Goal: Communication & Community: Answer question/provide support

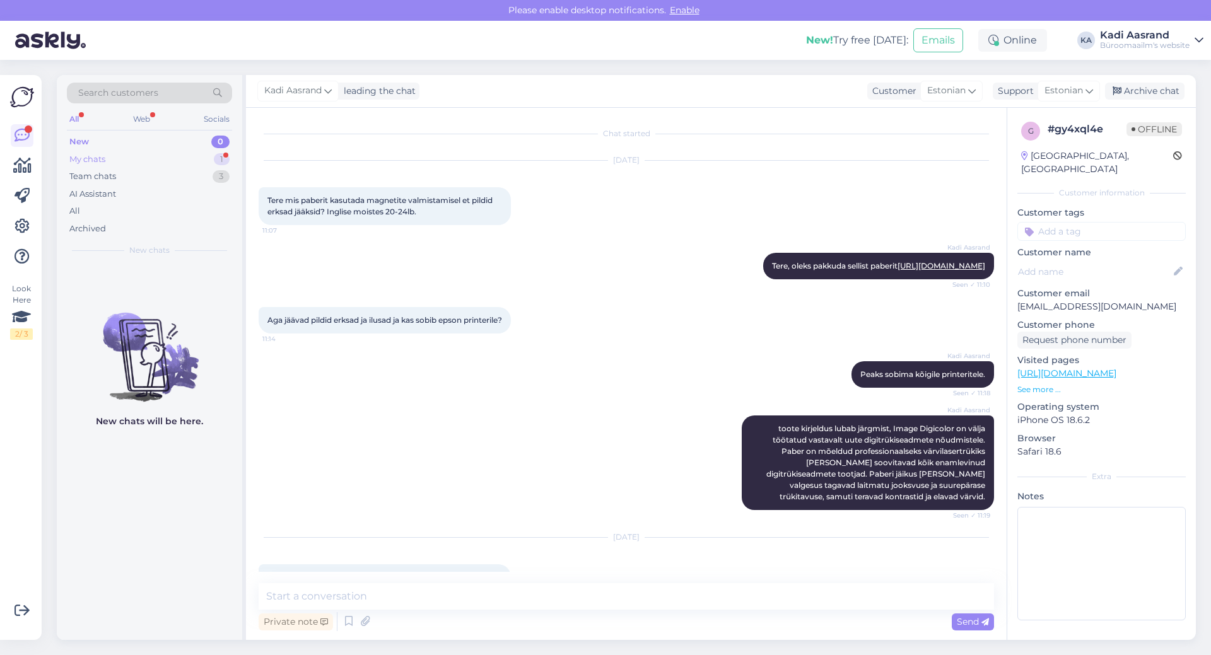
scroll to position [193, 0]
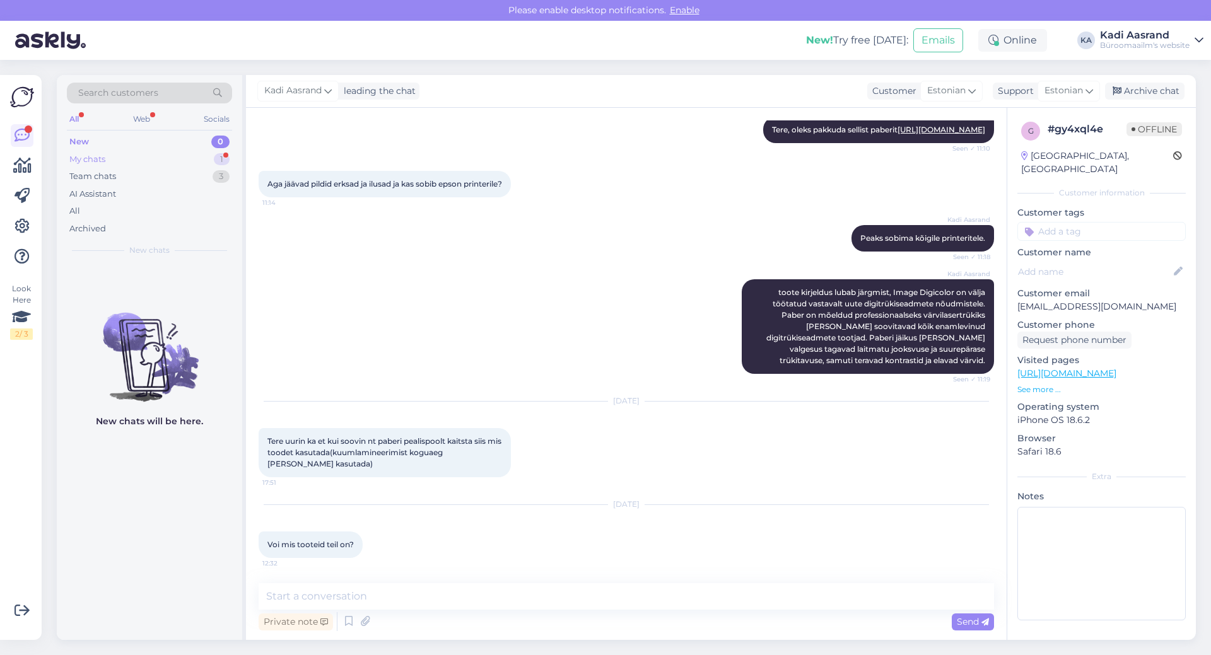
click at [136, 159] on div "My chats 1" at bounding box center [149, 160] width 165 height 18
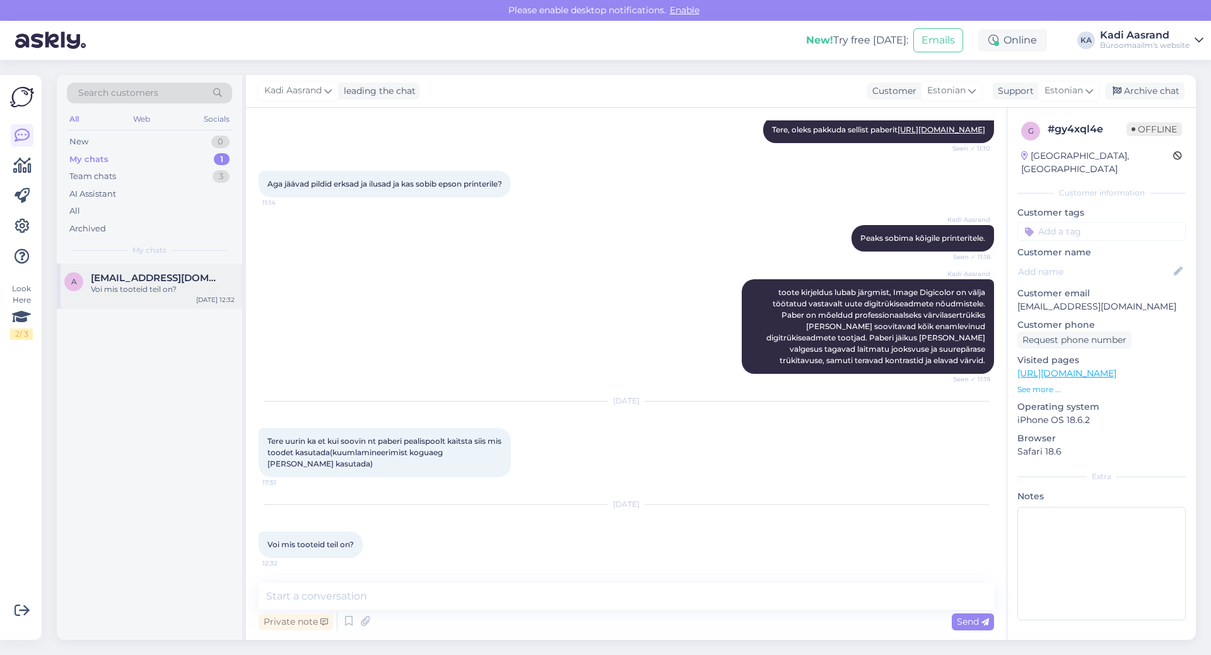
click at [178, 286] on div "Voi mis tooteid teil on?" at bounding box center [163, 289] width 144 height 11
click at [395, 329] on div "Kadi Aasrand toote kirjeldus lubab järgmist, Image Digicolor on välja töötatud …" at bounding box center [626, 326] width 735 height 122
click at [450, 351] on div "Kadi Aasrand toote kirjeldus lubab järgmist, Image Digicolor on välja töötatud …" at bounding box center [626, 326] width 735 height 122
drag, startPoint x: 421, startPoint y: 584, endPoint x: 422, endPoint y: 595, distance: 10.2
click at [422, 590] on textarea at bounding box center [626, 596] width 735 height 26
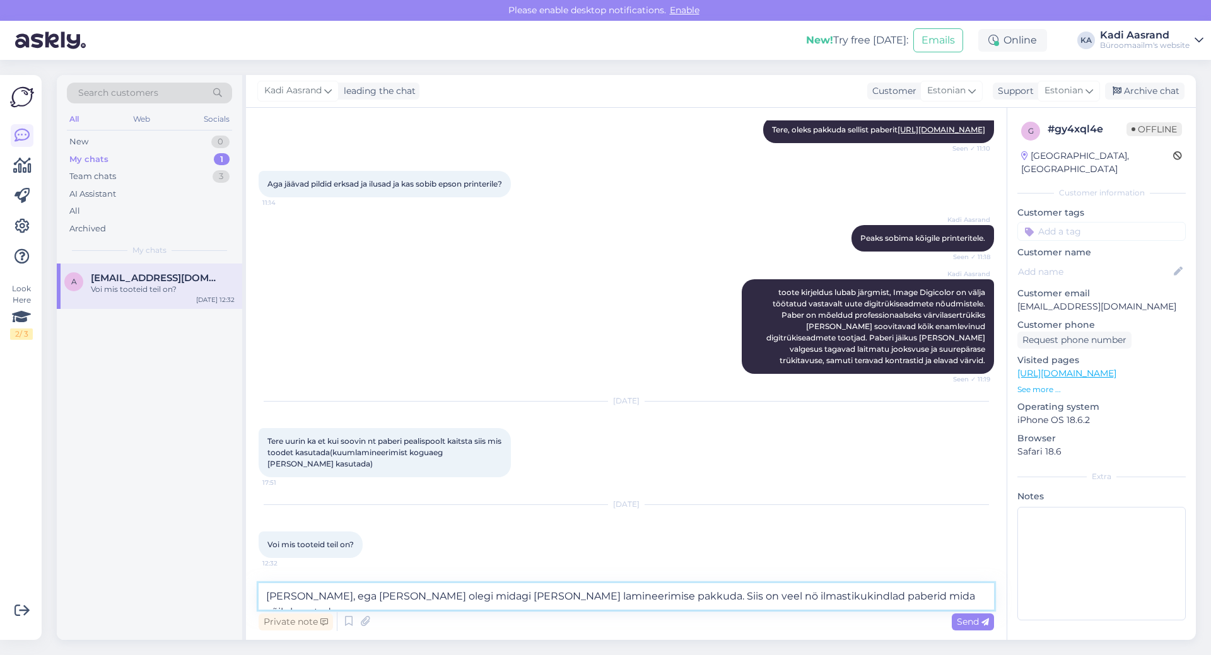
paste textarea "[URL][DOMAIN_NAME]"
type textarea "[PERSON_NAME], ega [PERSON_NAME] olegi midagi [PERSON_NAME] lamineerimise pakku…"
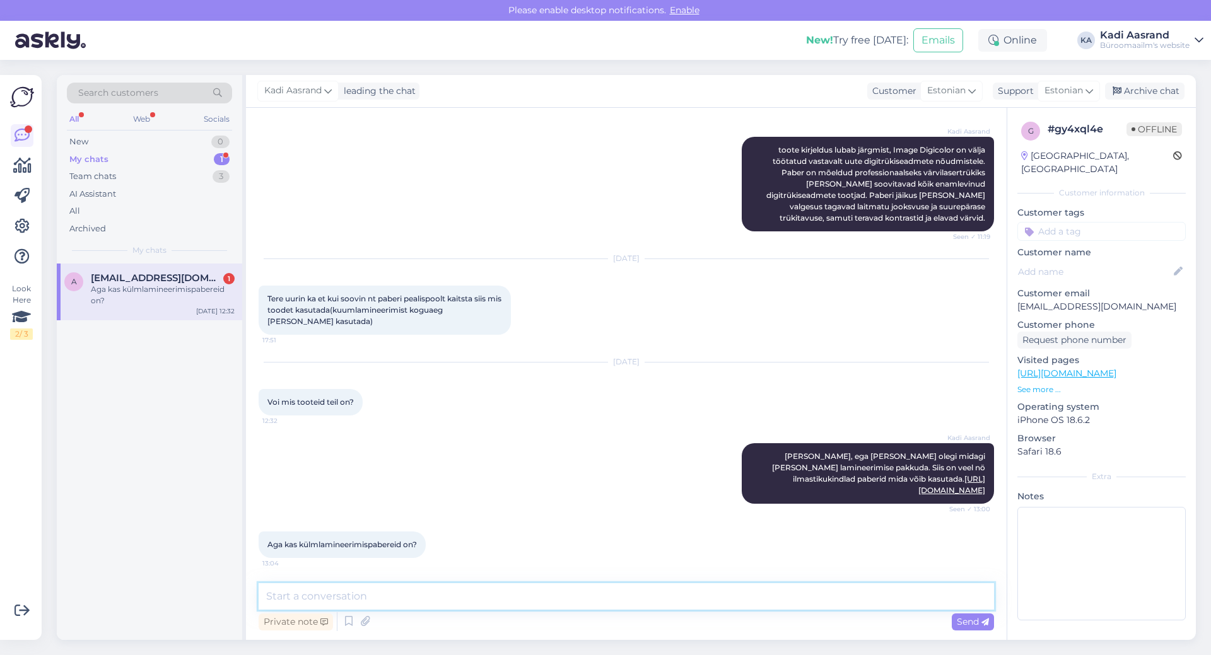
scroll to position [335, 0]
click at [416, 591] on textarea at bounding box center [626, 596] width 735 height 26
paste textarea "[URL][DOMAIN_NAME]"
type textarea "Meil on kiled [URL][DOMAIN_NAME]"
